Goal: Find specific page/section: Find specific page/section

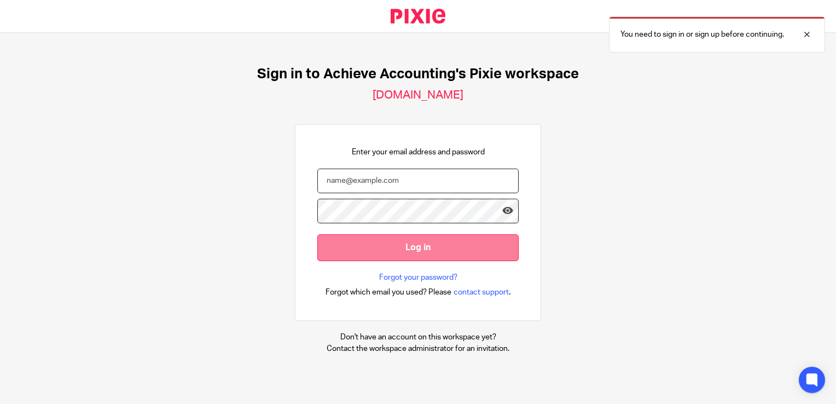
type input "[PERSON_NAME][EMAIL_ADDRESS][DOMAIN_NAME]"
click at [417, 248] on input "Log in" at bounding box center [417, 247] width 201 height 27
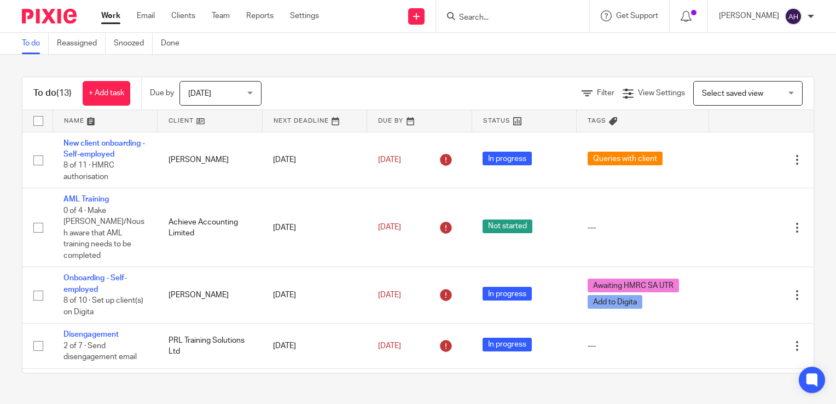
click at [251, 93] on div "[DATE] [DATE]" at bounding box center [221, 93] width 82 height 25
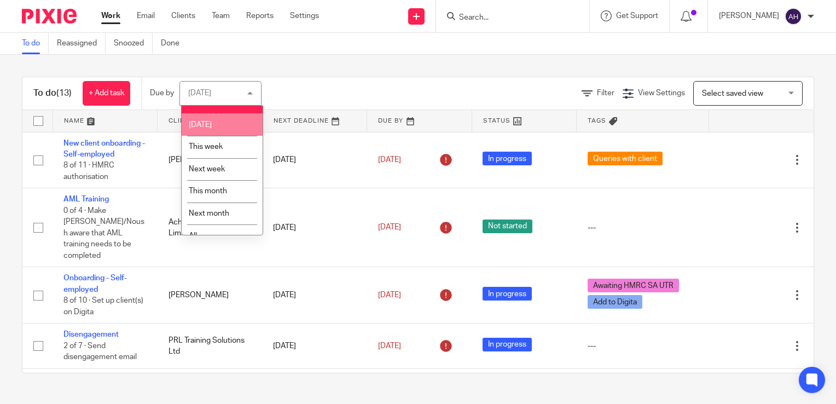
scroll to position [28, 0]
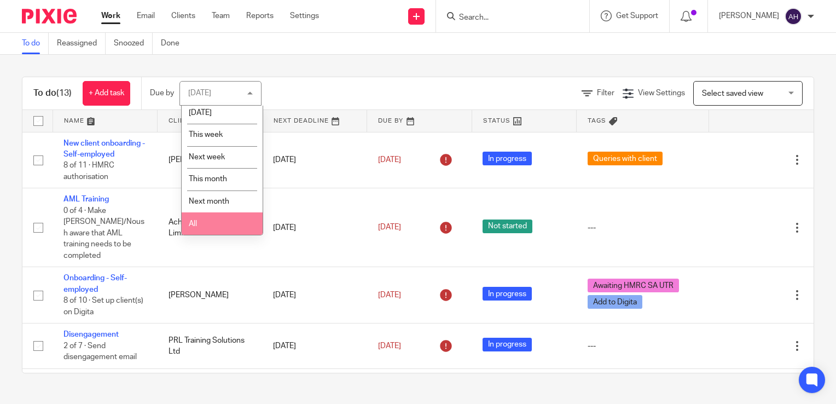
click at [212, 220] on li "All" at bounding box center [222, 223] width 81 height 22
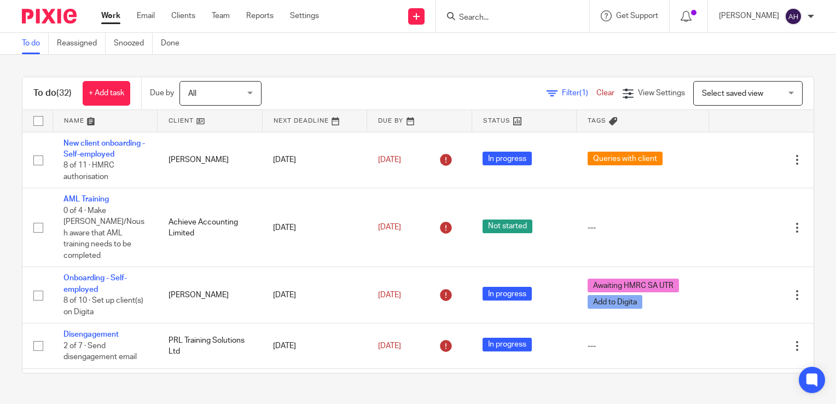
click at [495, 19] on input "Search" at bounding box center [507, 18] width 99 height 10
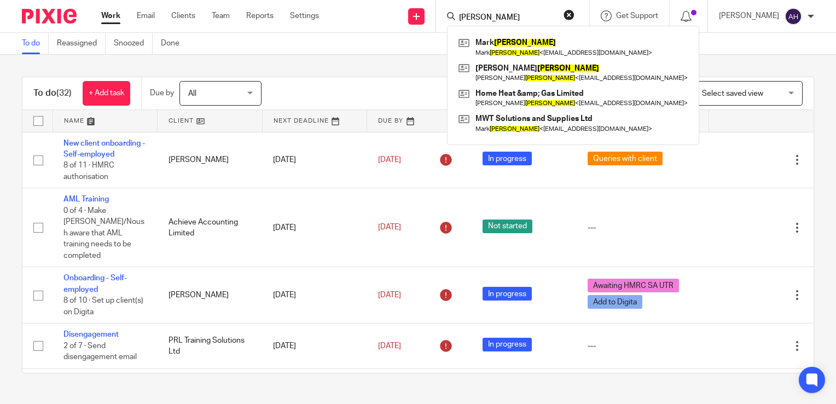
type input "[PERSON_NAME]"
